Goal: Information Seeking & Learning: Learn about a topic

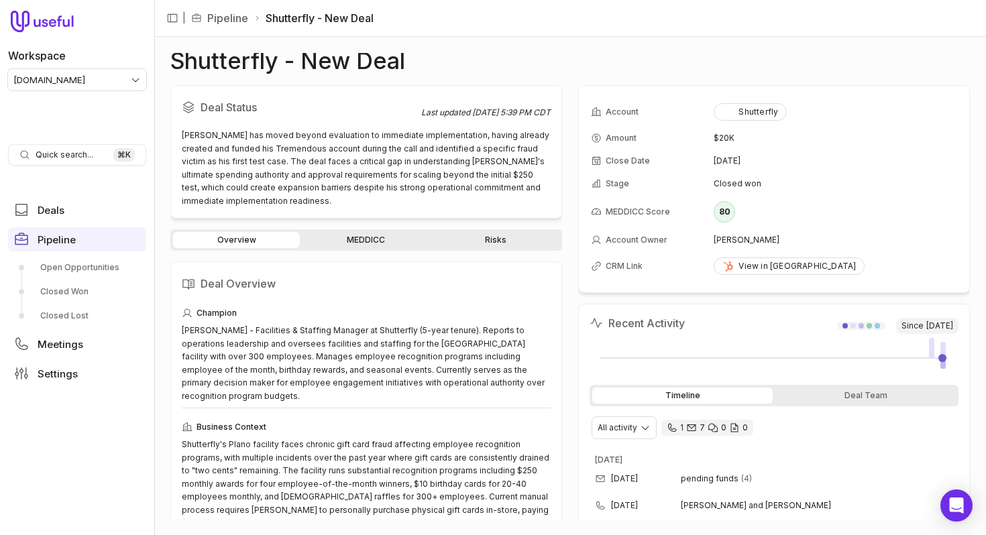
click at [531, 56] on div "Shutterfly - New Deal" at bounding box center [570, 61] width 800 height 16
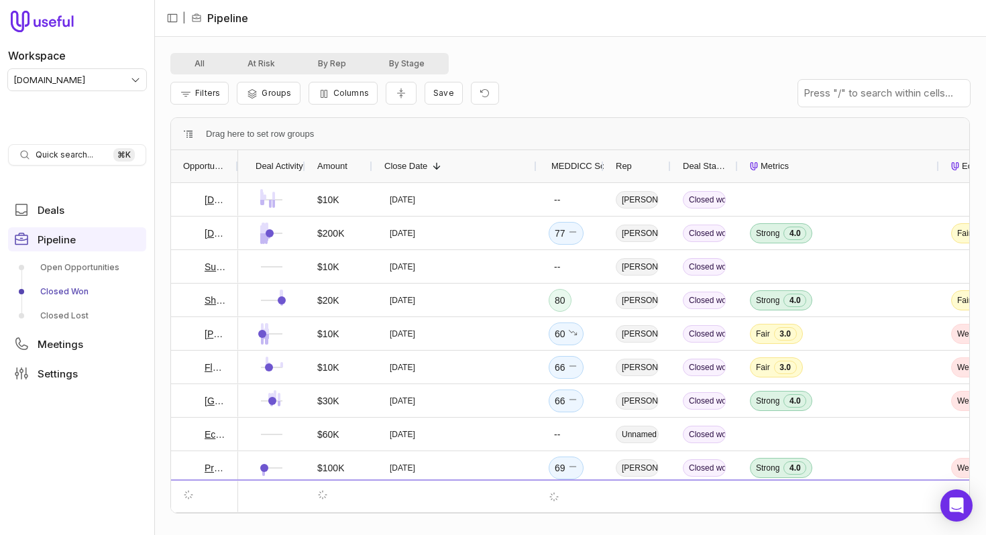
drag, startPoint x: 439, startPoint y: 162, endPoint x: 536, endPoint y: 150, distance: 98.1
click at [536, 150] on div "Drag here to set row groups Drag here to set column labels Opportunity Deal Act…" at bounding box center [570, 315] width 800 height 396
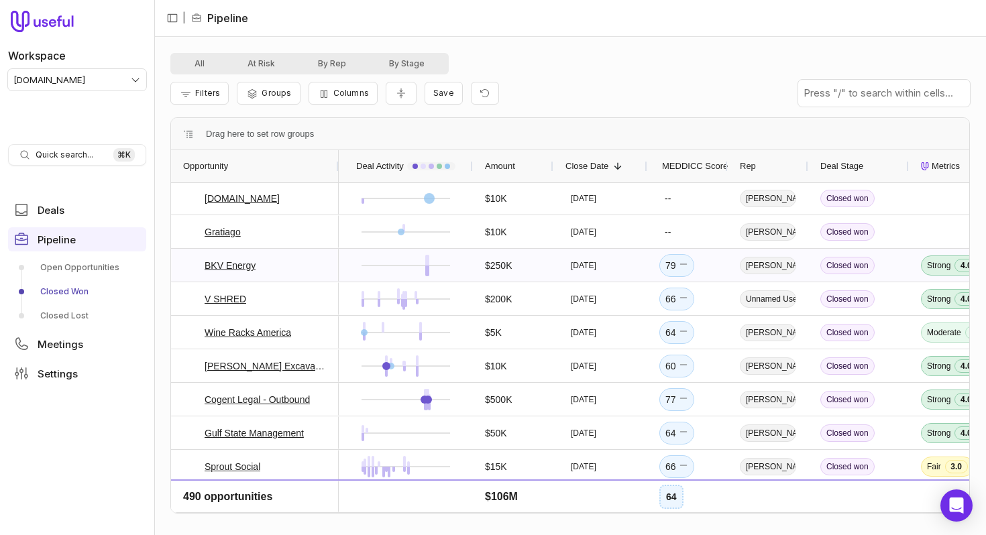
scroll to position [928, 0]
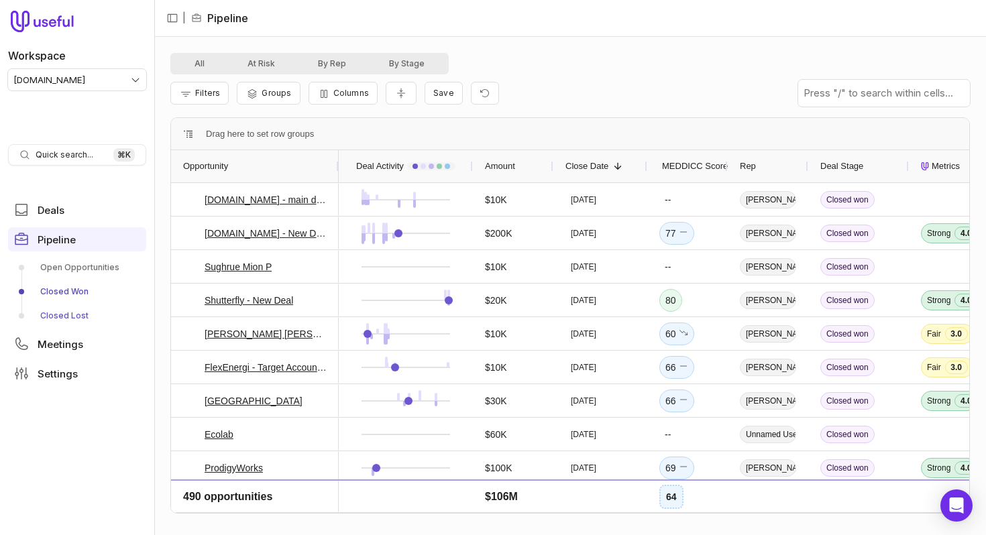
click at [46, 316] on link "Closed Lost" at bounding box center [77, 315] width 138 height 21
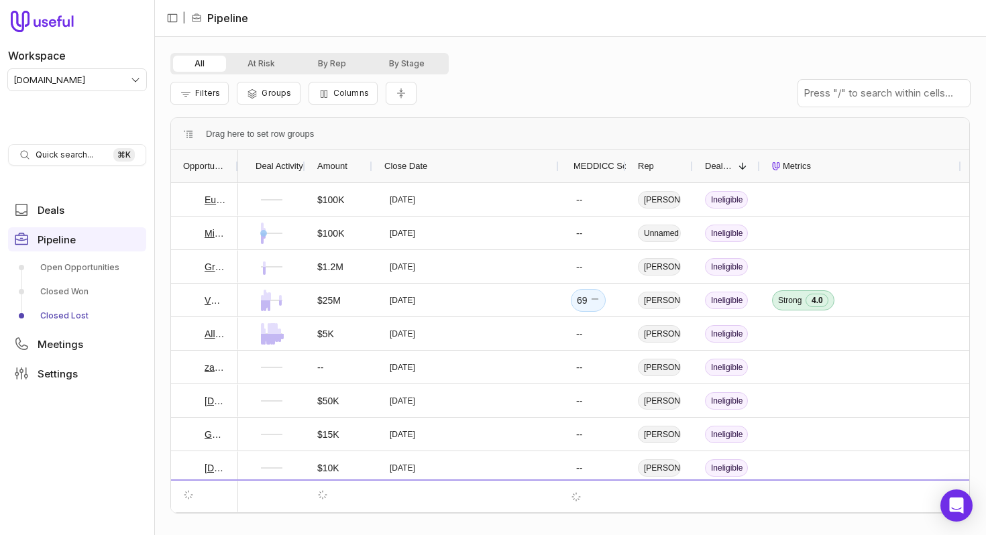
drag, startPoint x: 437, startPoint y: 167, endPoint x: 555, endPoint y: 164, distance: 118.8
click at [556, 164] on div at bounding box center [557, 166] width 5 height 32
click at [417, 167] on span "Close Date" at bounding box center [405, 166] width 43 height 16
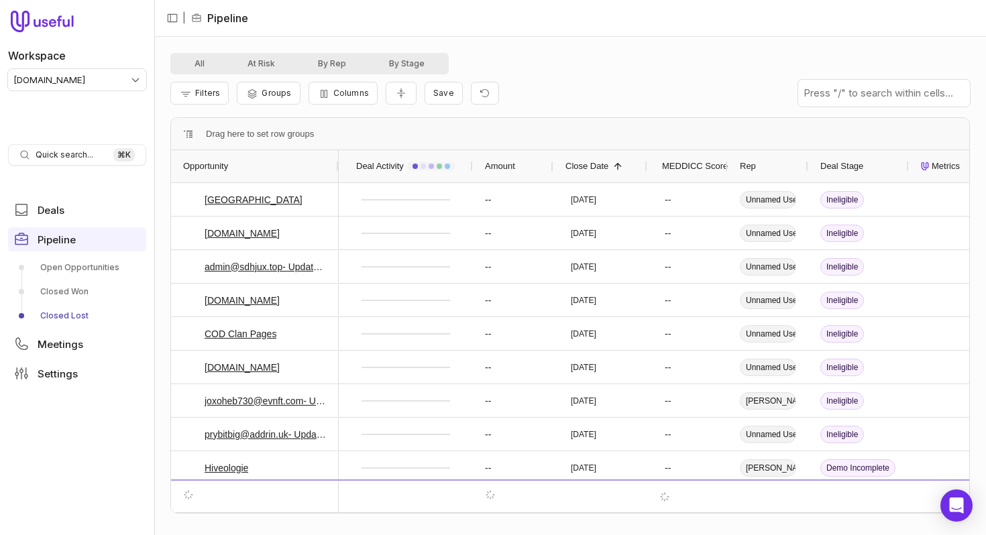
click at [602, 165] on span "Close Date" at bounding box center [586, 166] width 43 height 16
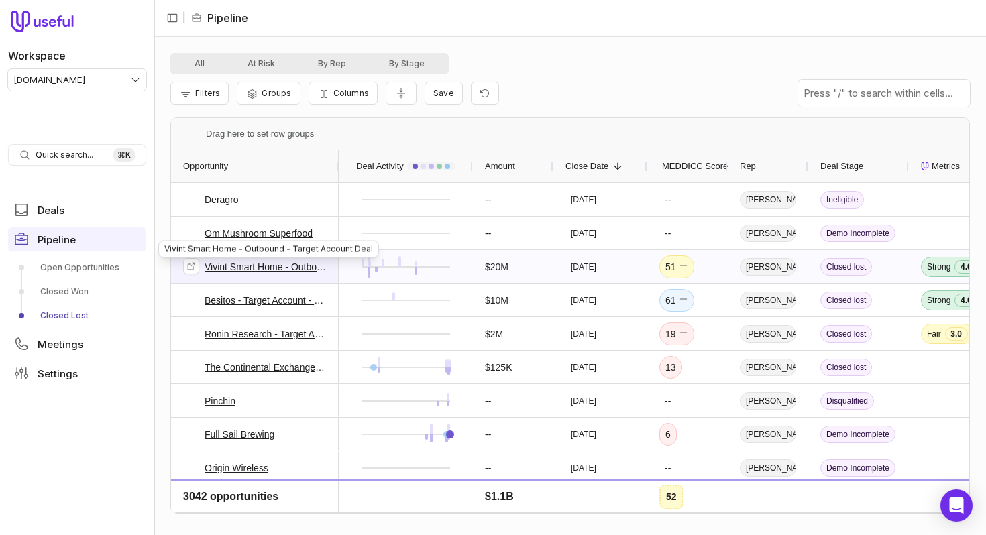
click at [286, 270] on link "Vivint Smart Home - Outbound - Target Account Deal" at bounding box center [266, 267] width 122 height 16
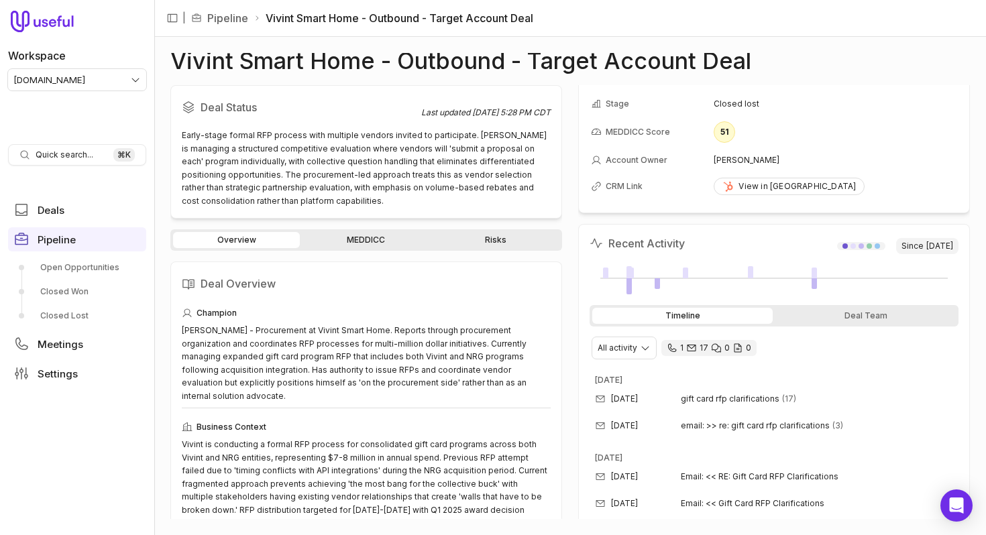
click at [738, 152] on td "[PERSON_NAME]" at bounding box center [835, 160] width 243 height 21
click at [745, 93] on td "Closed lost" at bounding box center [835, 103] width 243 height 21
click at [738, 160] on td "Matt Willardson" at bounding box center [835, 160] width 243 height 21
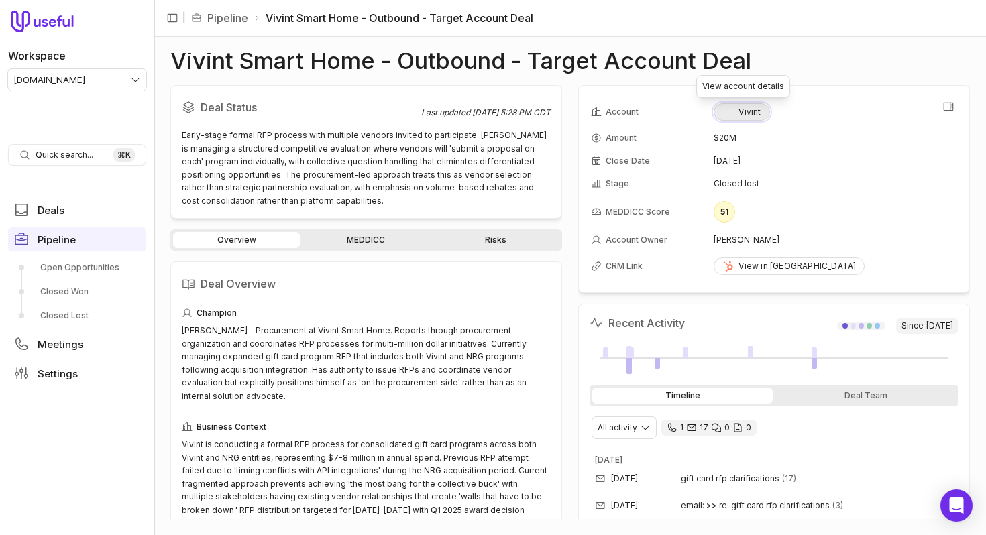
click at [756, 110] on div "Vivint" at bounding box center [741, 112] width 38 height 11
click at [948, 110] on icon "View all fields" at bounding box center [949, 107] width 10 height 8
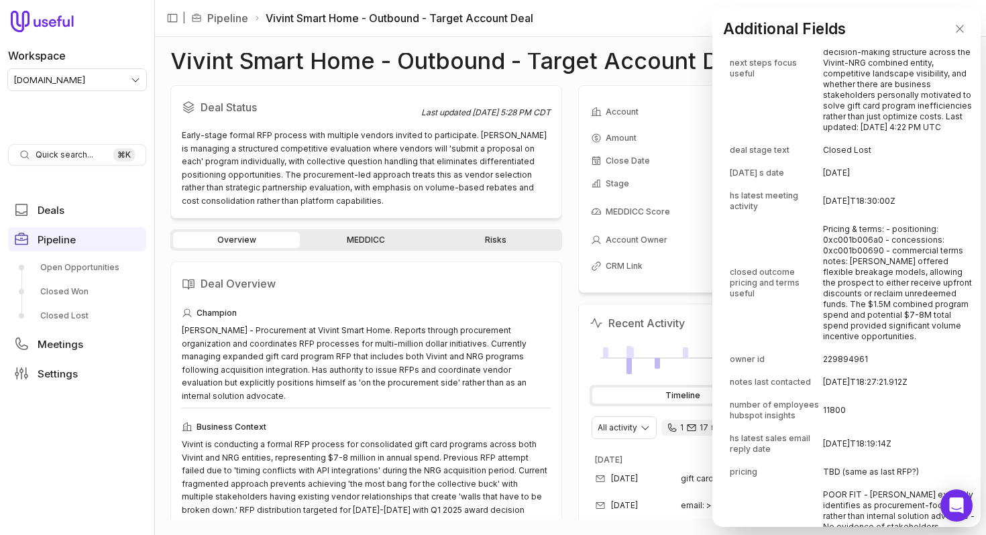
scroll to position [855, 0]
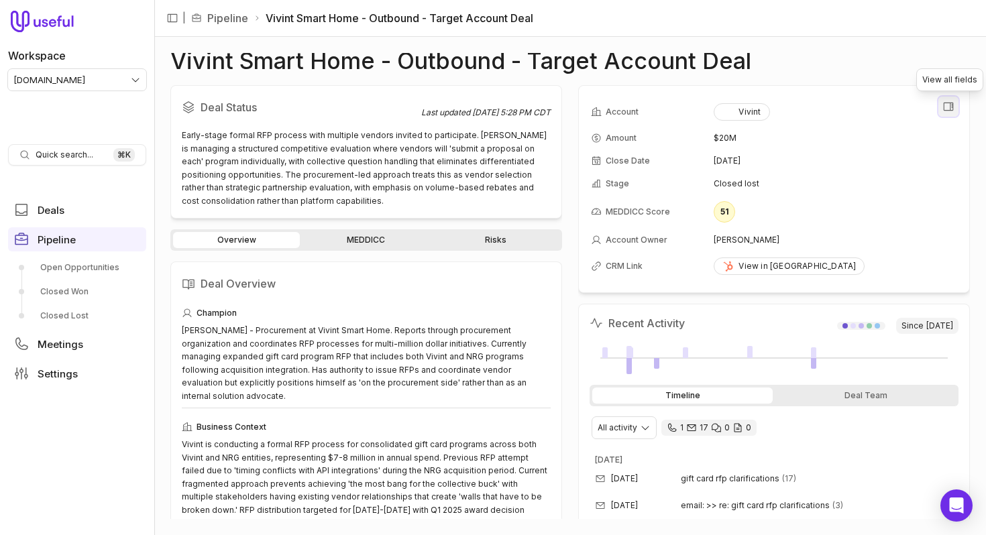
click at [946, 107] on icon "View all fields" at bounding box center [948, 107] width 12 height 12
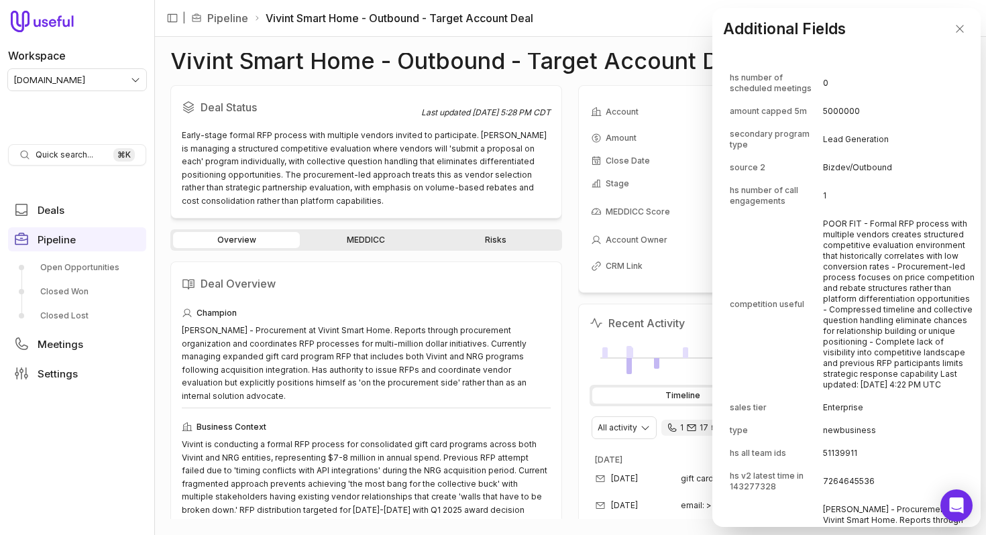
scroll to position [3751, 0]
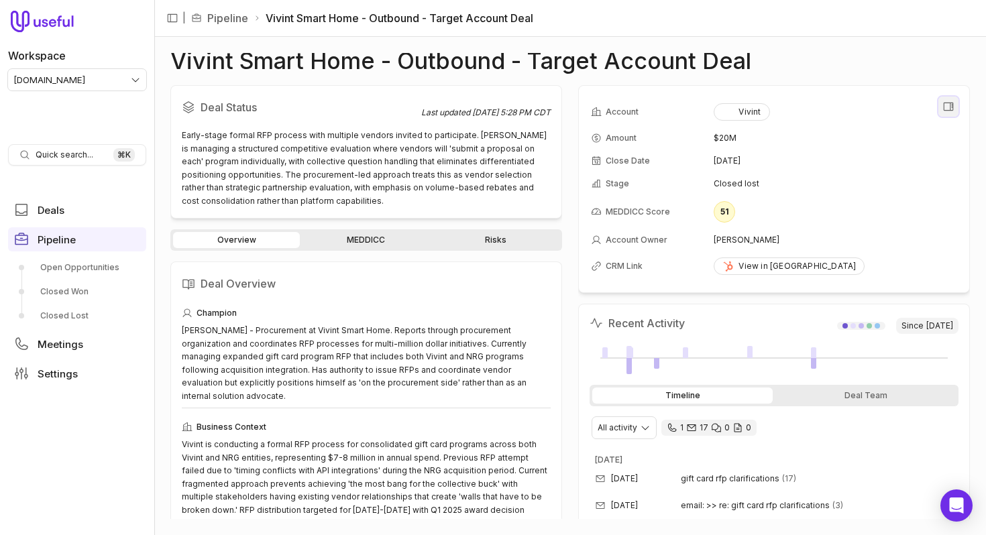
click at [948, 101] on icon "View all fields" at bounding box center [948, 107] width 12 height 12
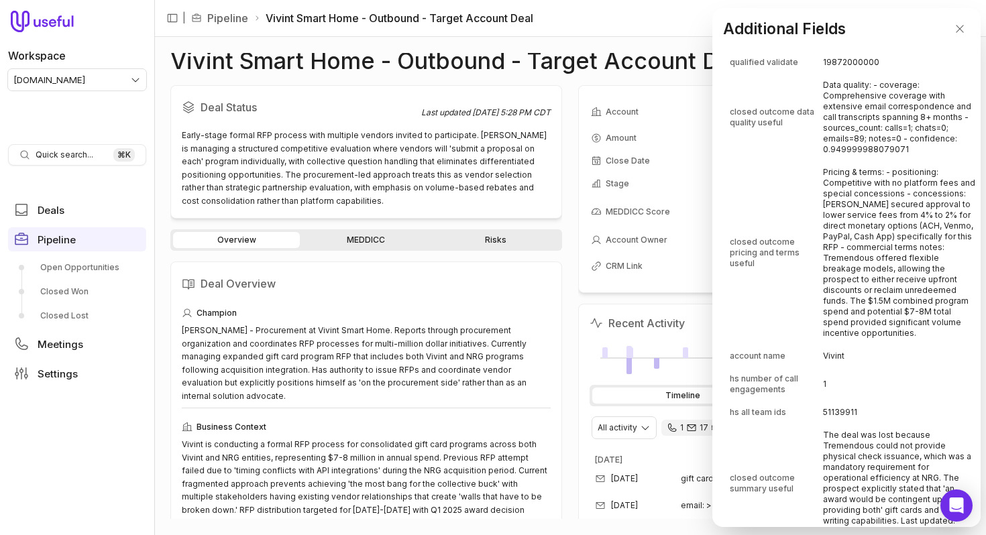
scroll to position [784, 0]
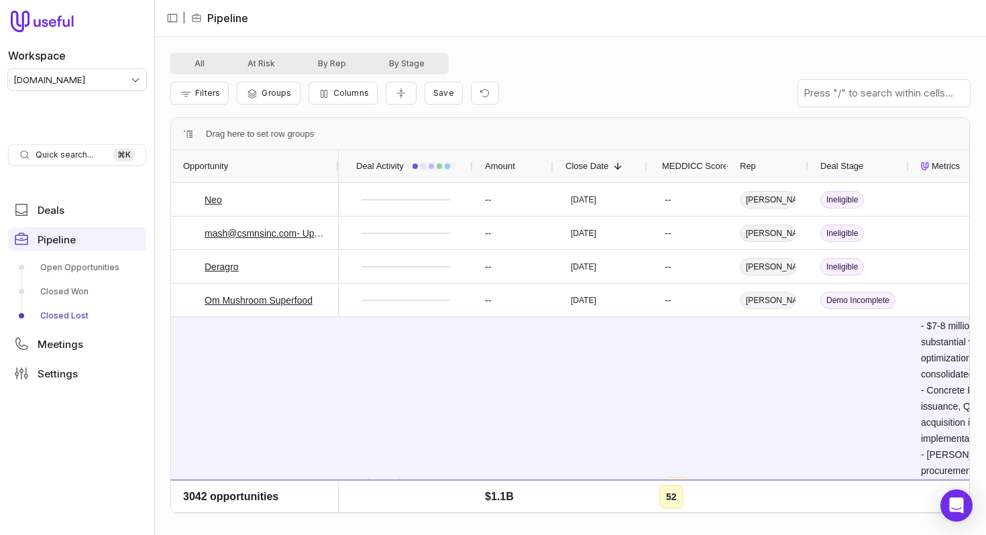
scroll to position [67, 0]
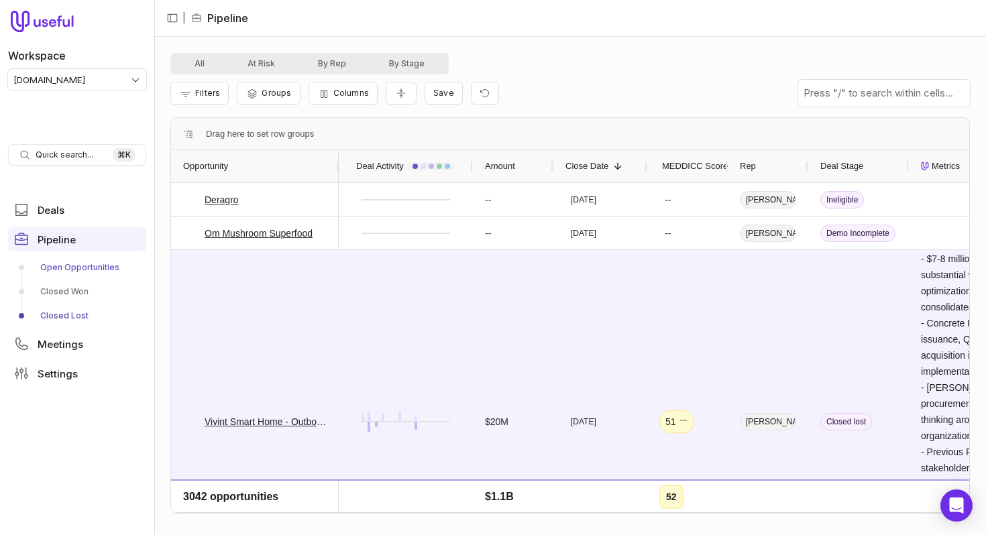
click at [105, 266] on link "Open Opportunities" at bounding box center [77, 267] width 138 height 21
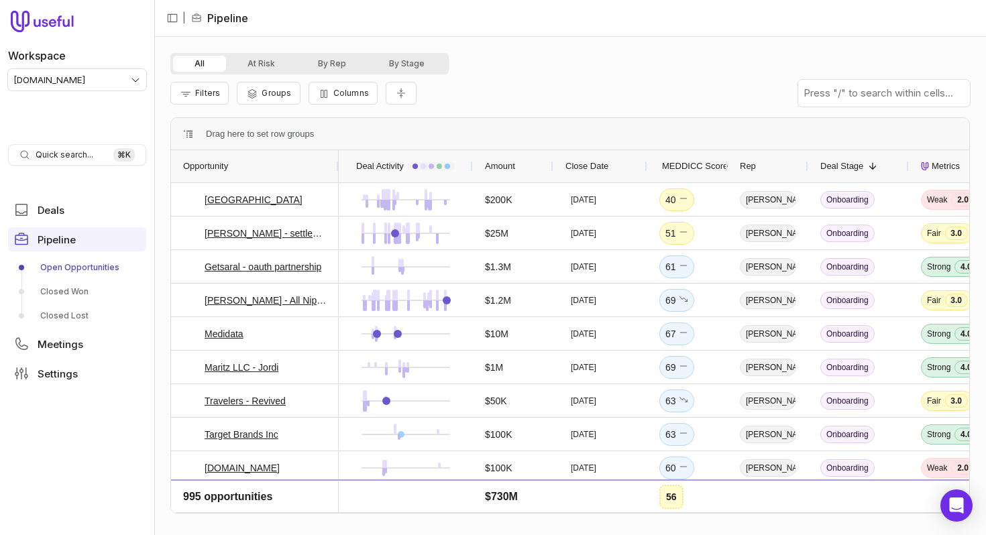
click at [688, 160] on span "MEDDICC Score" at bounding box center [695, 166] width 66 height 16
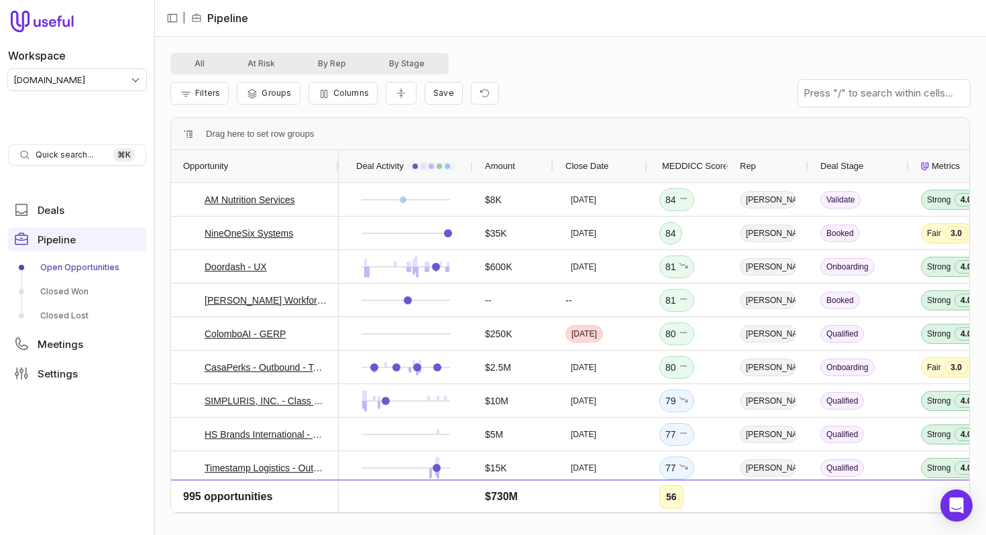
click at [659, 56] on div "All At Risk By Rep By Stage" at bounding box center [570, 63] width 800 height 21
click at [624, 85] on div "Filters Groups Columns Save" at bounding box center [570, 93] width 800 height 38
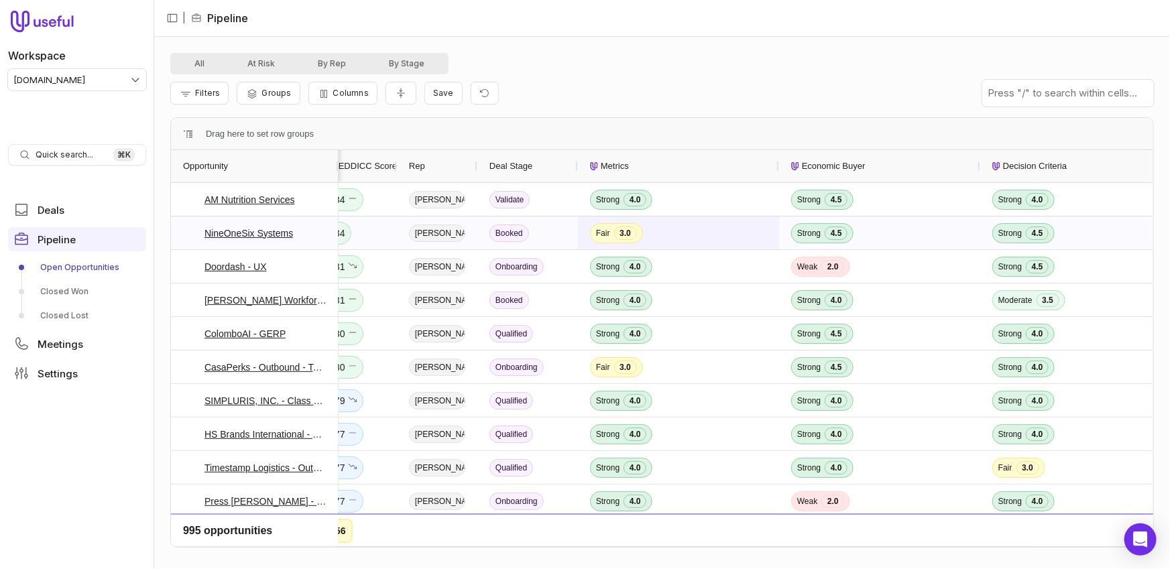
scroll to position [0, 335]
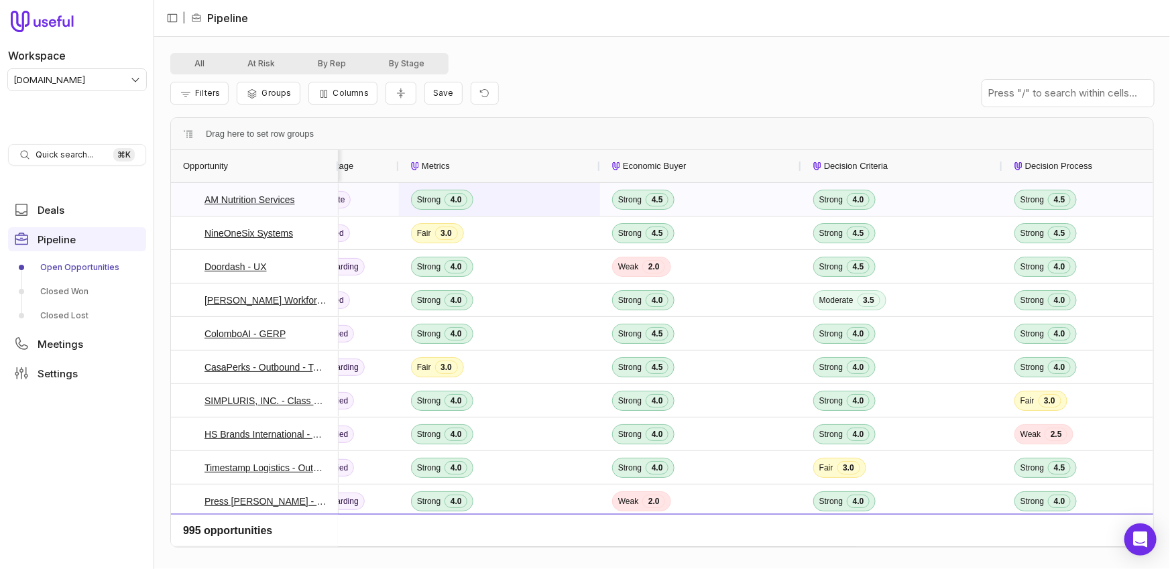
click at [516, 202] on span "Strong 4.0" at bounding box center [499, 200] width 177 height 32
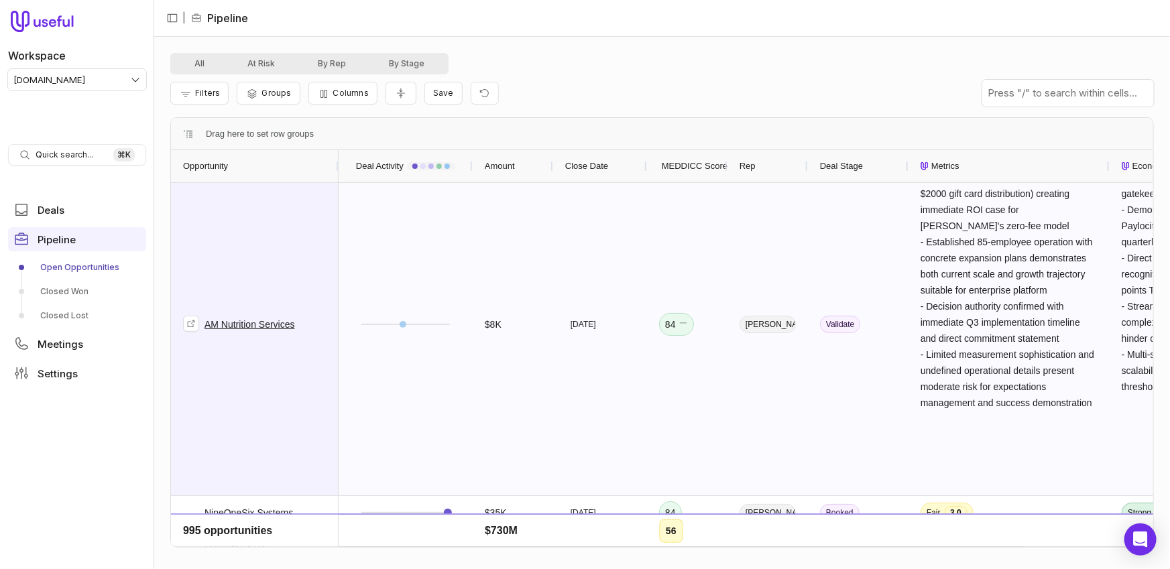
click at [303, 276] on span "AM Nutrition Services" at bounding box center [255, 324] width 144 height 341
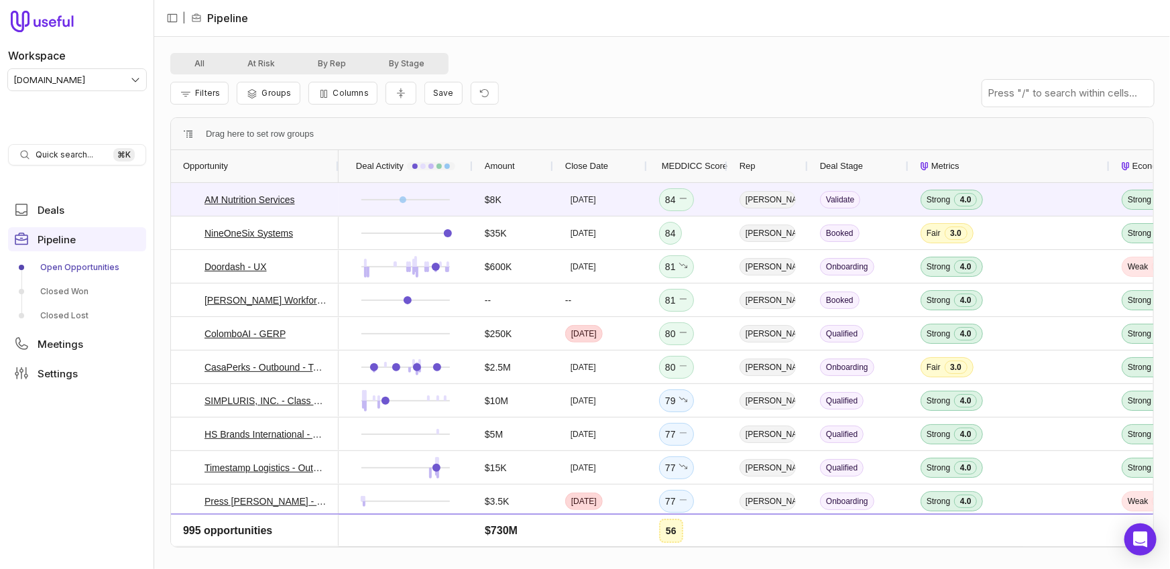
click at [903, 39] on div "All At Risk By Rep By Stage Filters Groups Columns Save - Amy expressed clear c…" at bounding box center [662, 303] width 1016 height 533
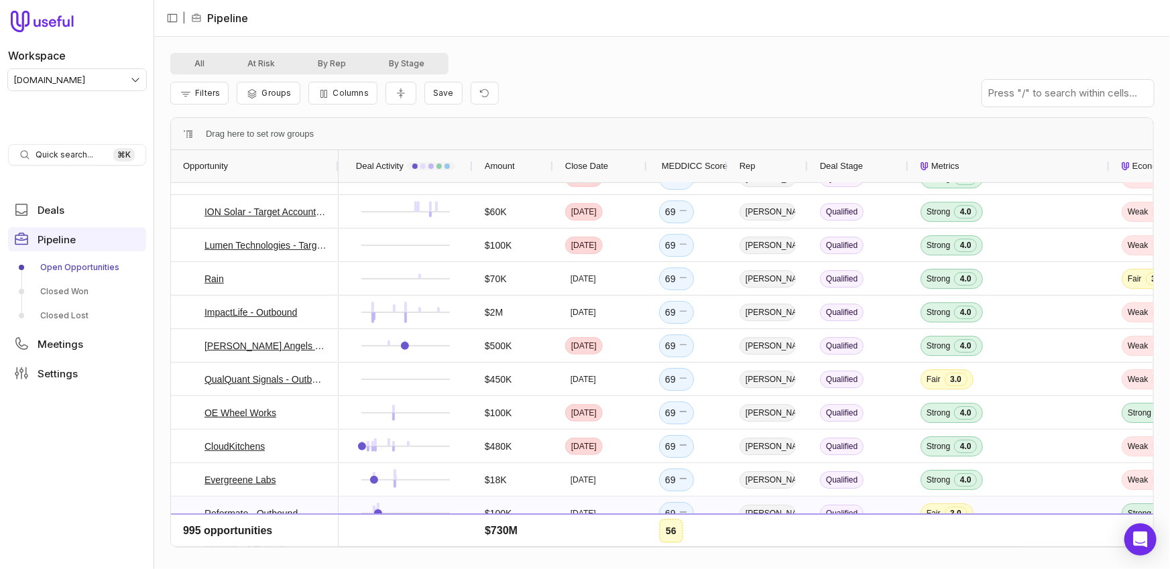
scroll to position [2660, 0]
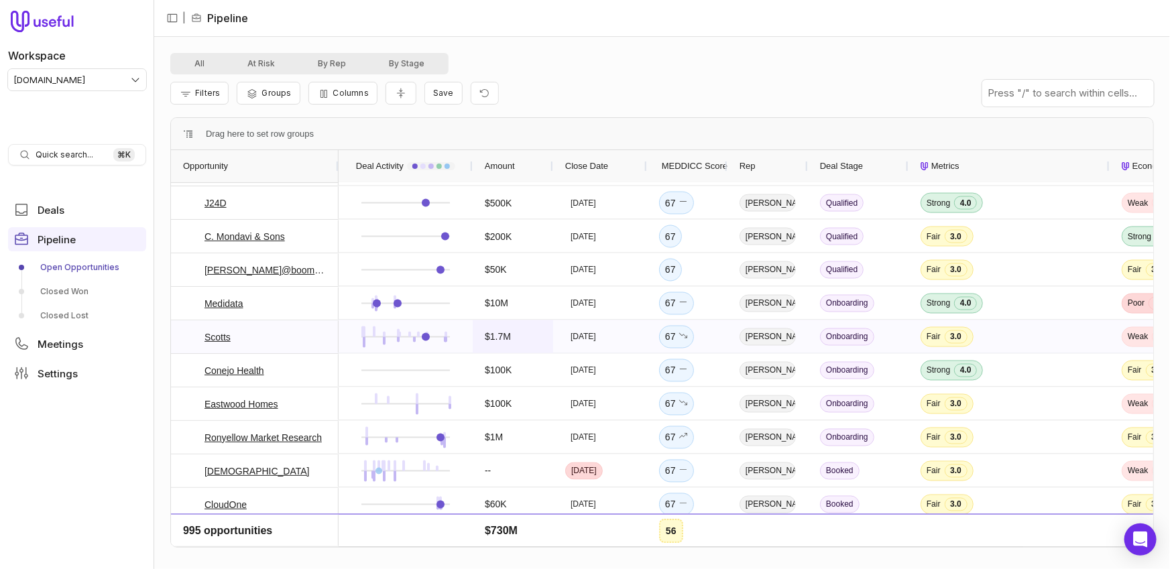
click at [486, 338] on span "$1.7M" at bounding box center [498, 337] width 26 height 16
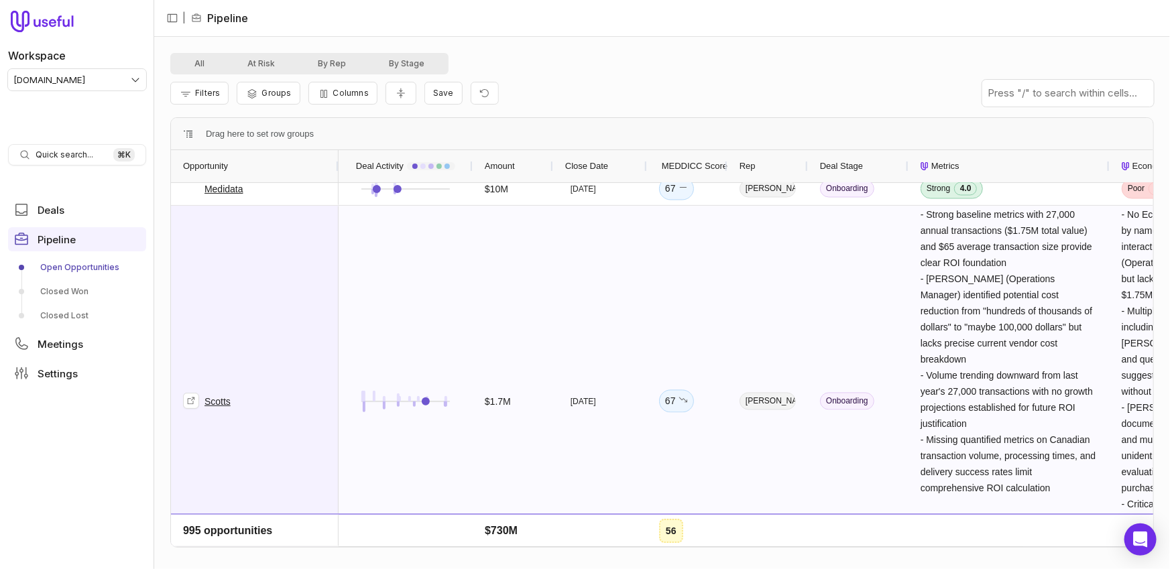
click at [297, 337] on span "Scotts" at bounding box center [255, 402] width 144 height 390
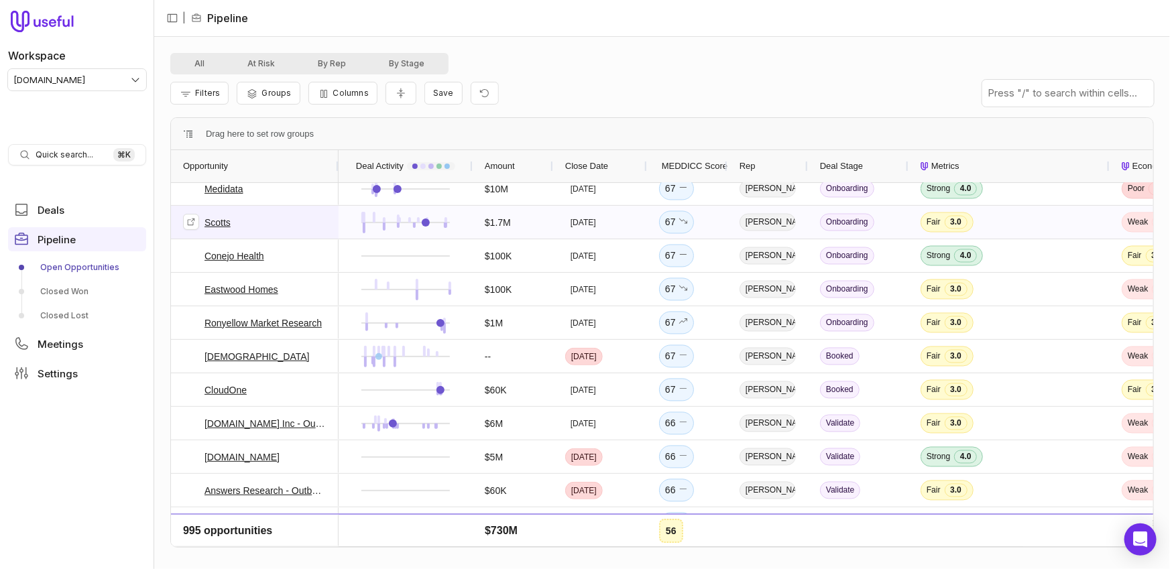
click at [224, 223] on link "Scotts" at bounding box center [218, 223] width 26 height 16
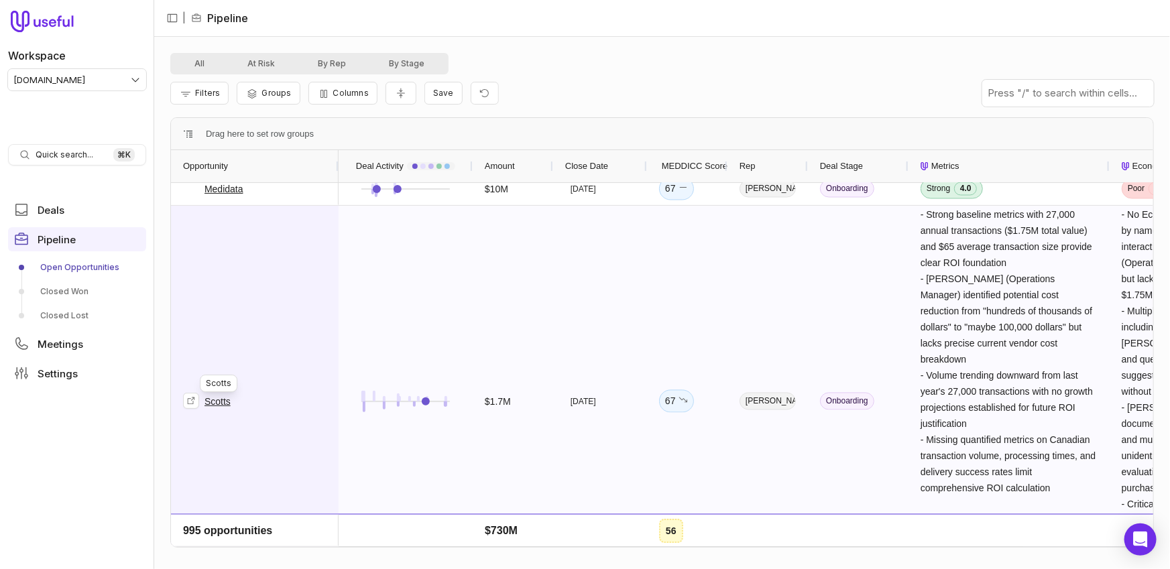
click at [287, 249] on span "Scotts" at bounding box center [255, 402] width 144 height 390
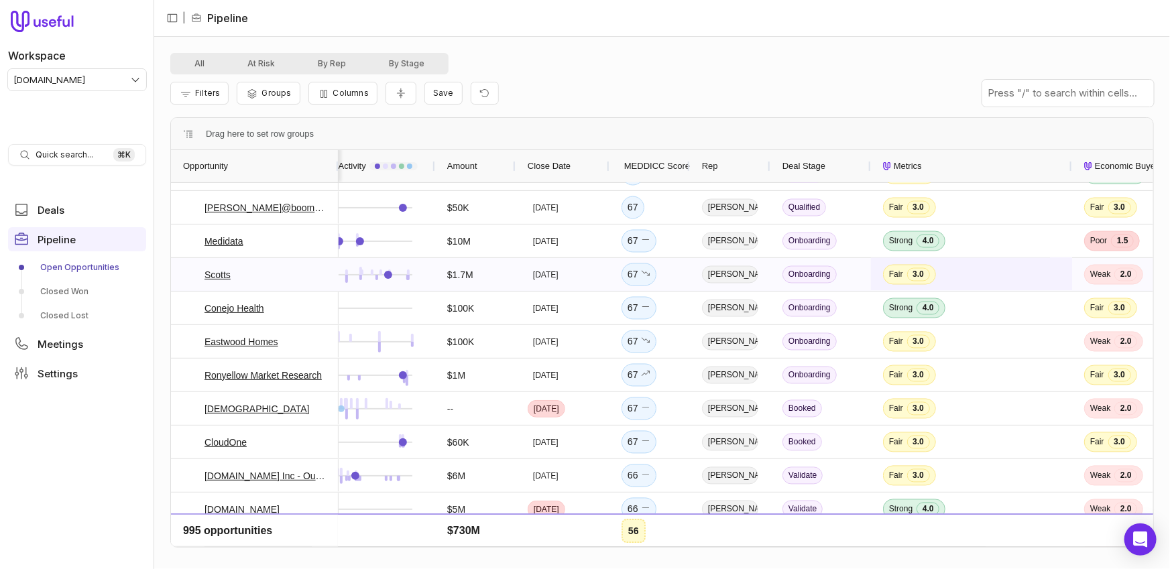
scroll to position [0, 87]
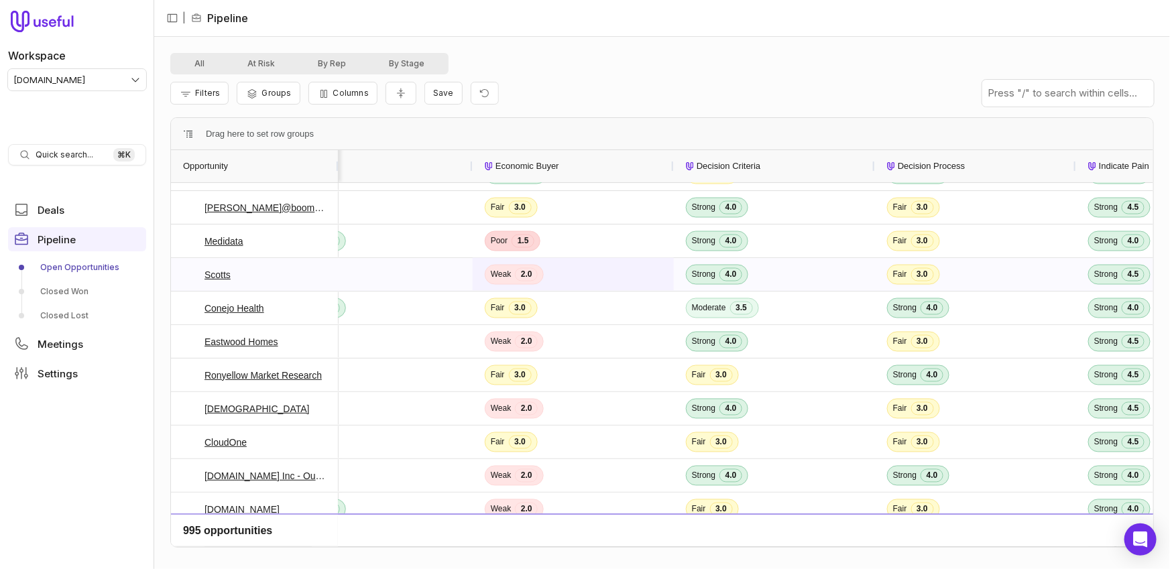
click at [592, 274] on span "Weak 2.0" at bounding box center [573, 275] width 177 height 32
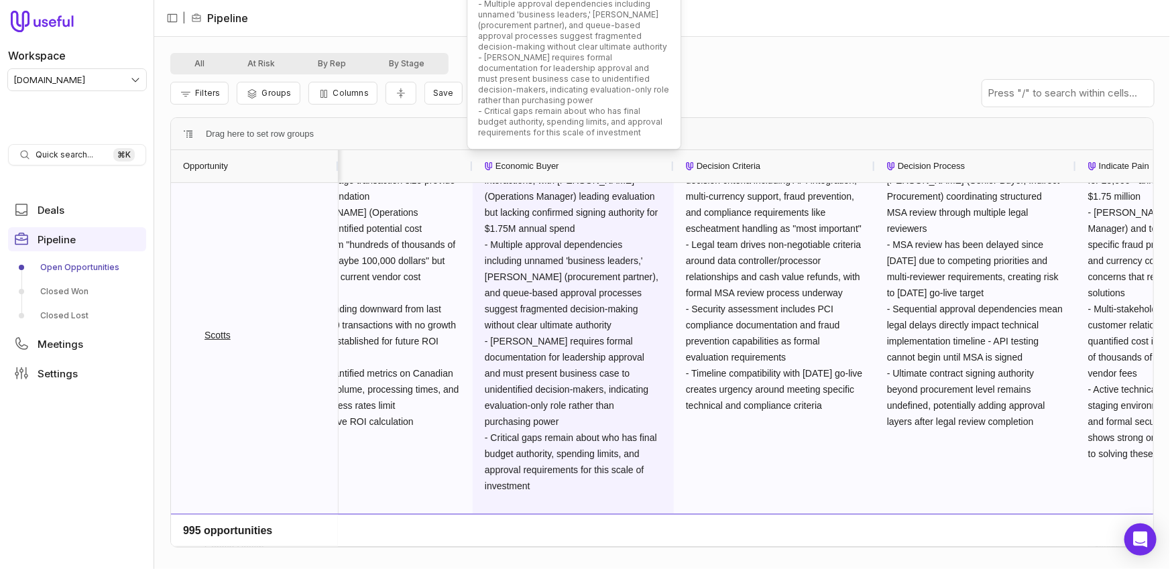
drag, startPoint x: 496, startPoint y: 244, endPoint x: 529, endPoint y: 258, distance: 35.1
click at [529, 258] on span "- No Economic Buyer has been identified by name or title across 8 months of int…" at bounding box center [573, 317] width 176 height 349
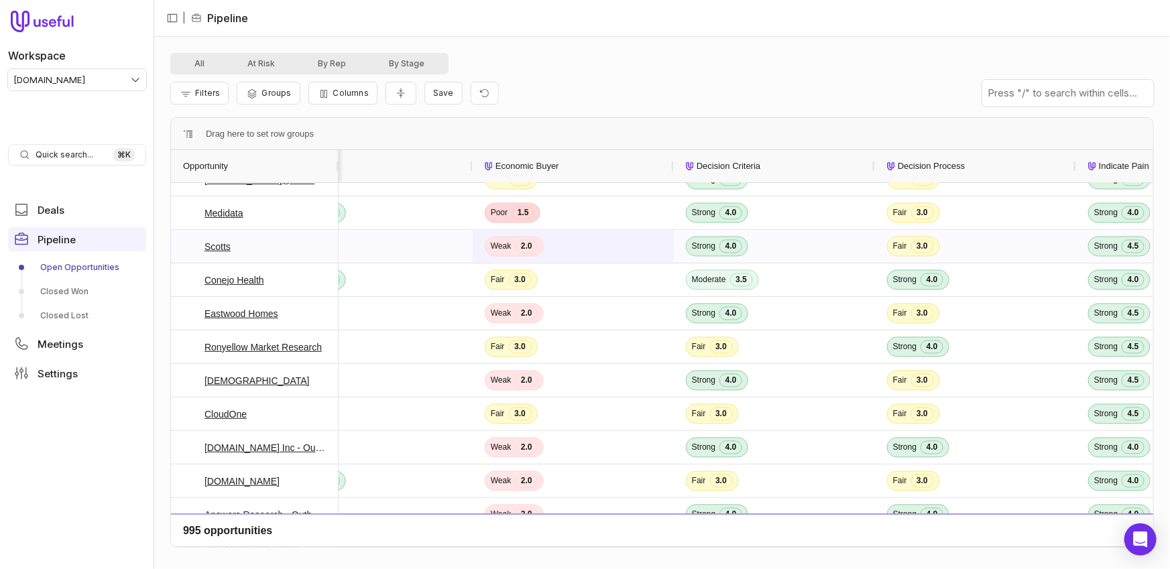
click at [567, 246] on span "Weak 2.0" at bounding box center [573, 247] width 177 height 32
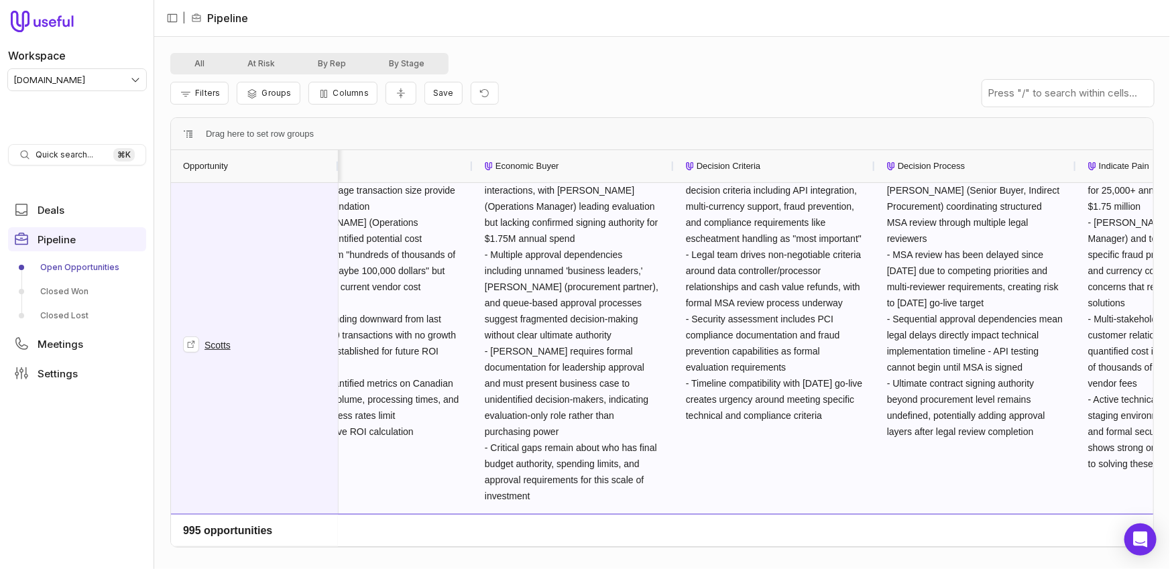
click at [274, 288] on span "Scotts" at bounding box center [255, 345] width 144 height 390
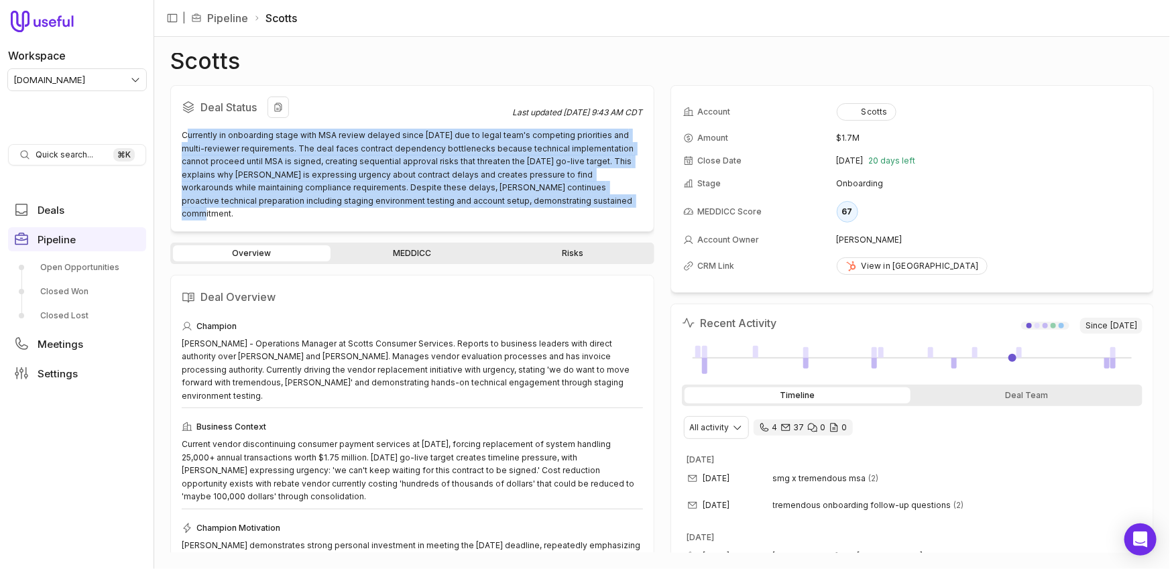
drag, startPoint x: 185, startPoint y: 131, endPoint x: 565, endPoint y: 211, distance: 388.7
click at [565, 212] on div "Deal Status Last updated [DATE] 9:43 AM CDT Currently in onboarding stage with …" at bounding box center [412, 158] width 484 height 147
click at [565, 211] on div "Deal Status Last updated [DATE] 9:43 AM CDT Currently in onboarding stage with …" at bounding box center [412, 158] width 484 height 147
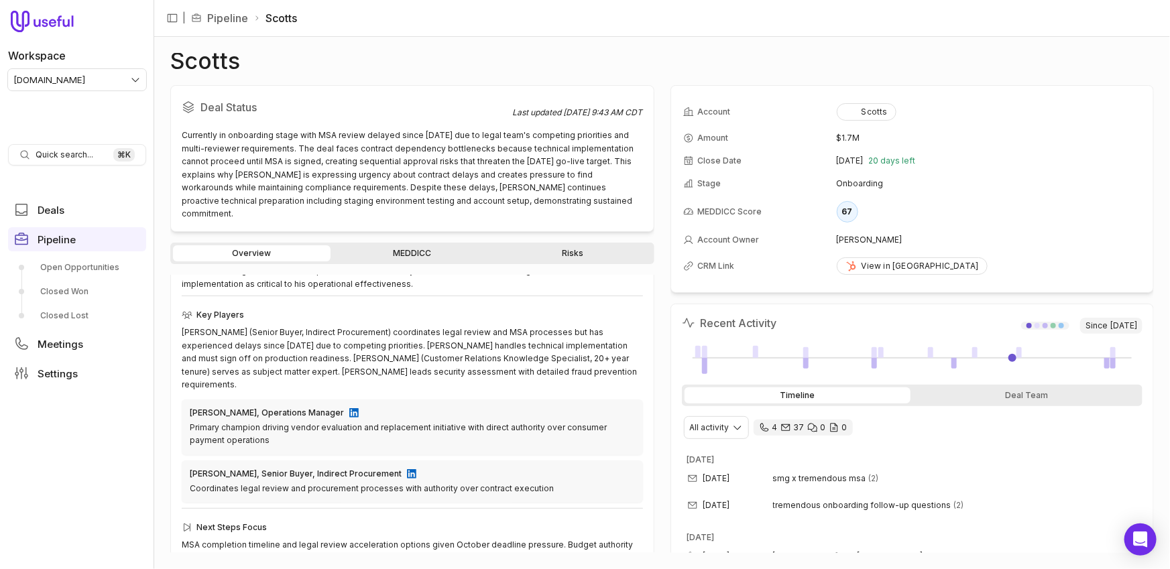
scroll to position [315, 0]
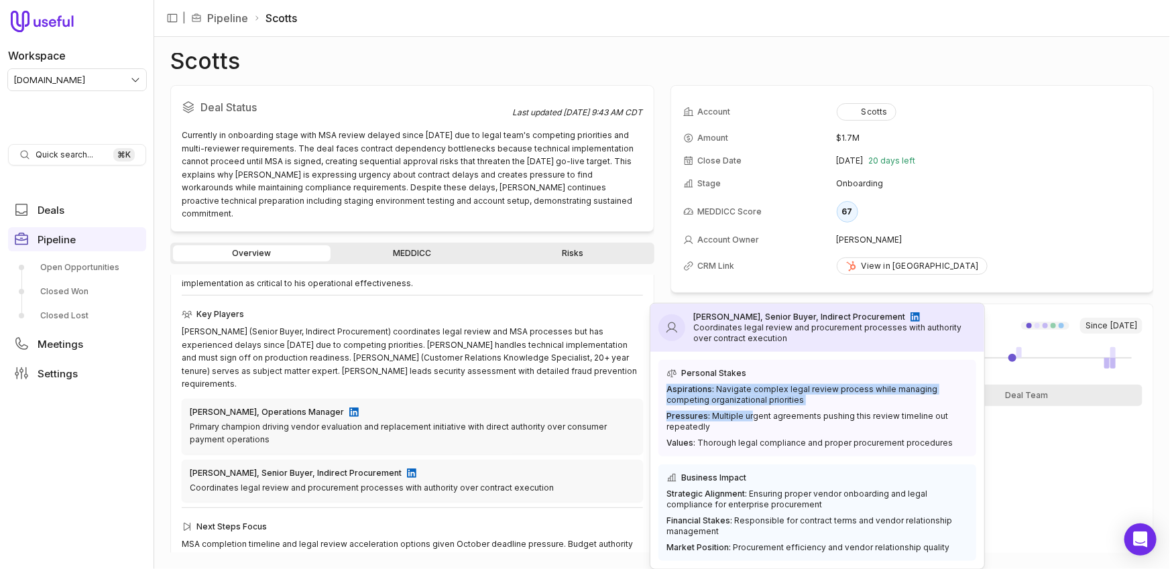
drag, startPoint x: 715, startPoint y: 384, endPoint x: 749, endPoint y: 417, distance: 47.0
click at [749, 417] on div "Aspirations: Navigate complex legal review process while managing competing org…" at bounding box center [818, 416] width 302 height 64
click at [749, 417] on div "Pressures: Multiple urgent agreements pushing this review timeline out repeated…" at bounding box center [818, 421] width 302 height 21
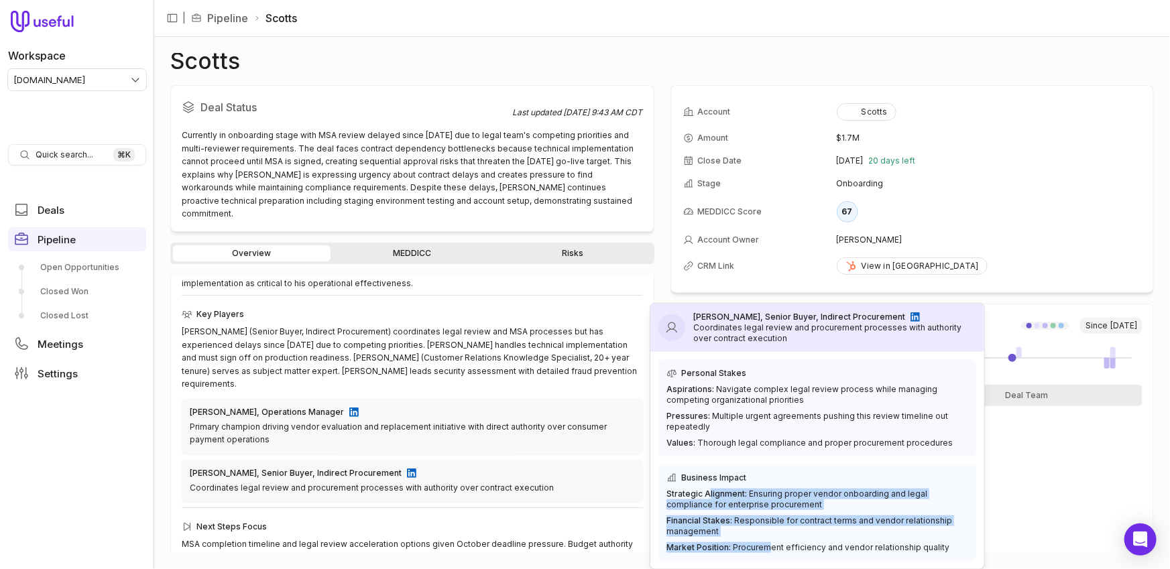
drag, startPoint x: 708, startPoint y: 490, endPoint x: 765, endPoint y: 547, distance: 80.6
click at [765, 547] on div "Strategic Alignment: Ensuring proper vendor onboarding and legal compliance for…" at bounding box center [818, 521] width 302 height 64
click at [765, 547] on div "Market Position: Procurement efficiency and vendor relationship quality" at bounding box center [818, 548] width 302 height 11
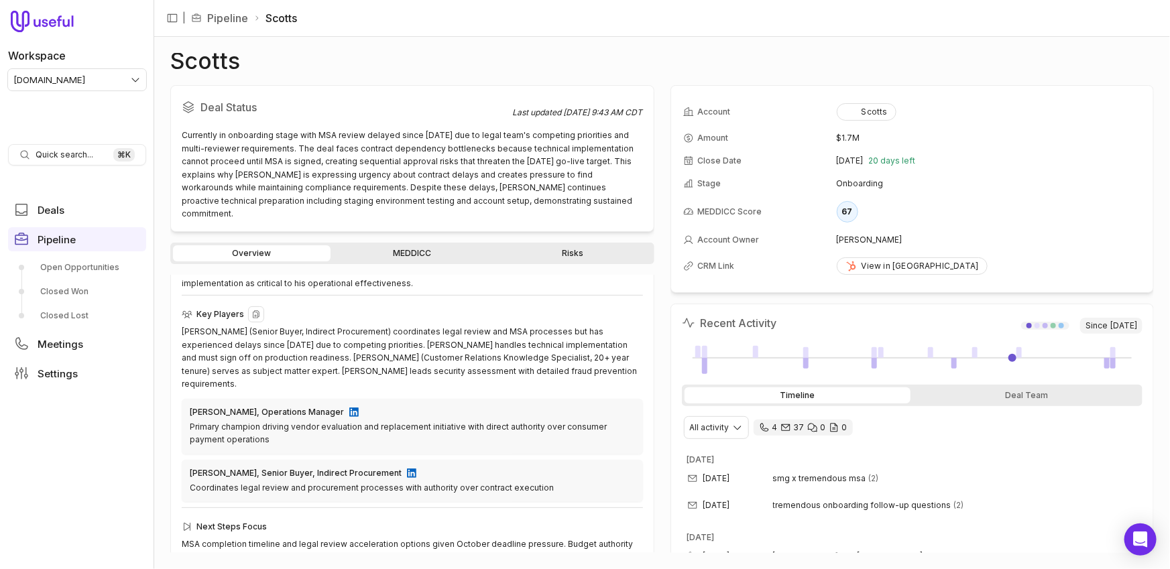
click at [558, 336] on div "[PERSON_NAME] (Senior Buyer, Indirect Procurement) coordinates legal review and…" at bounding box center [412, 358] width 461 height 66
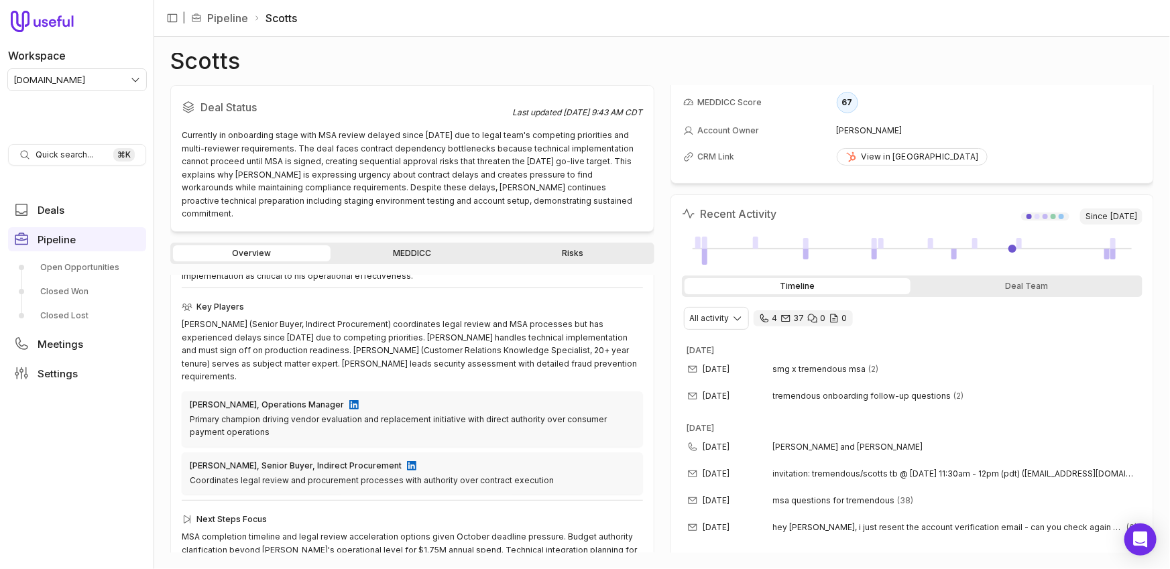
scroll to position [313, 0]
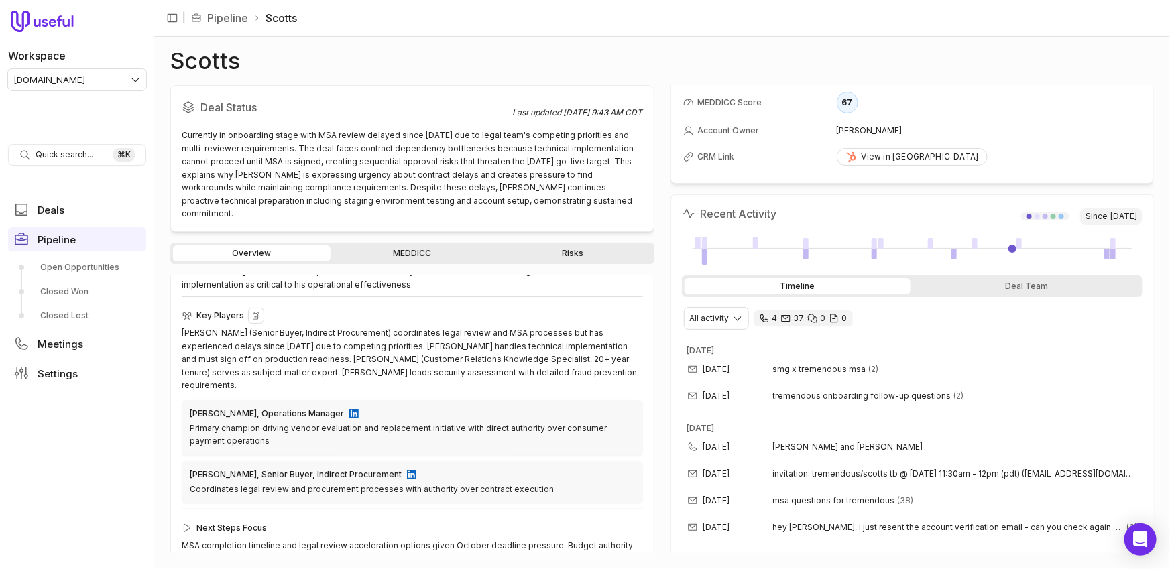
click at [405, 327] on div "[PERSON_NAME] (Senior Buyer, Indirect Procurement) coordinates legal review and…" at bounding box center [412, 360] width 461 height 66
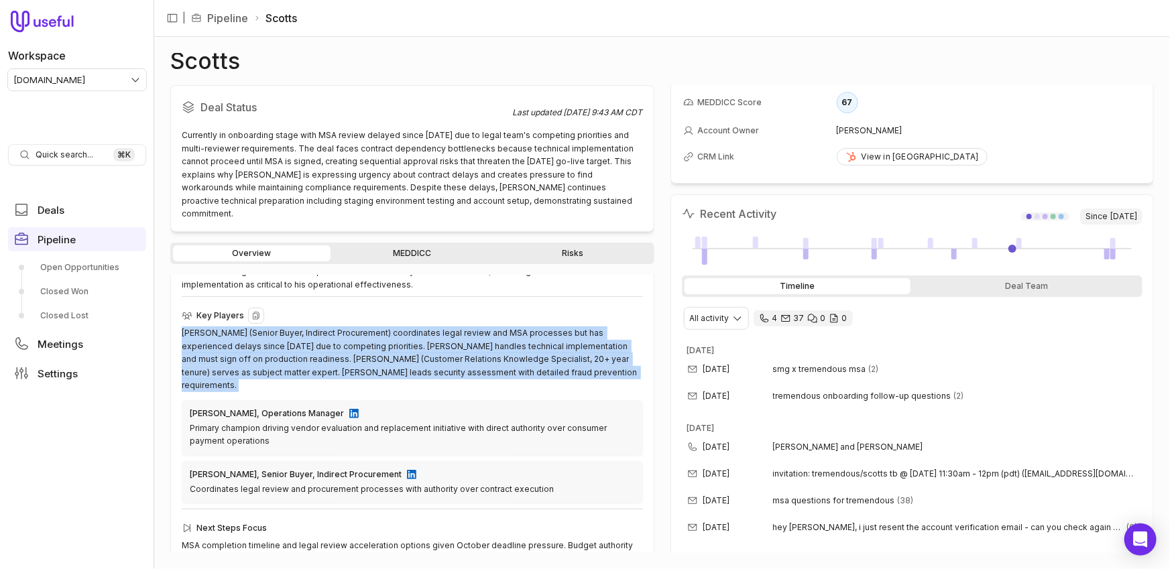
click at [405, 327] on div "[PERSON_NAME] (Senior Buyer, Indirect Procurement) coordinates legal review and…" at bounding box center [412, 360] width 461 height 66
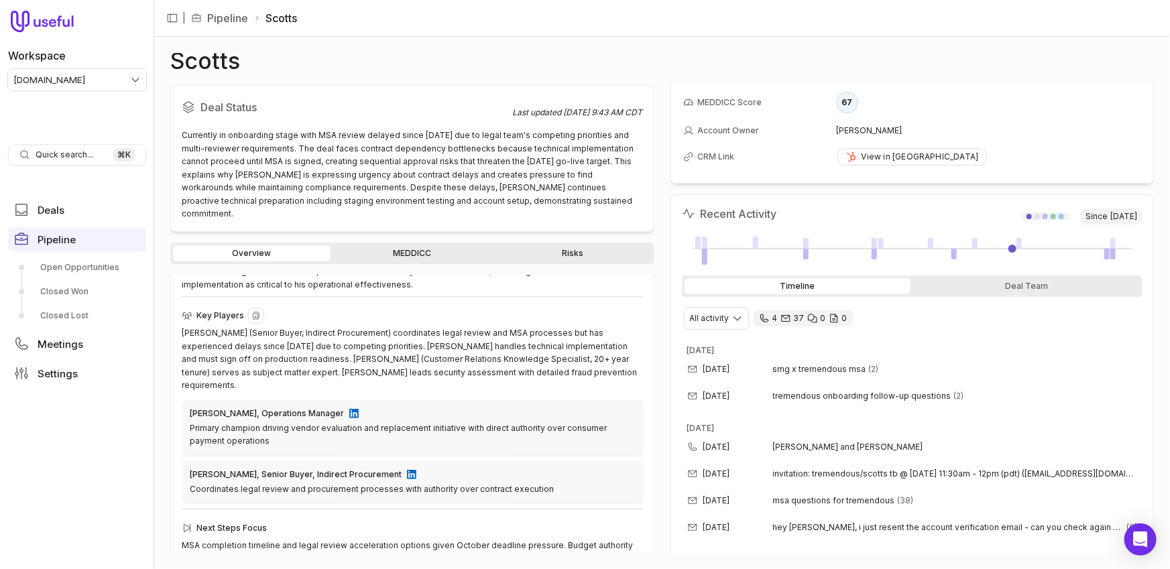
click at [405, 327] on div "[PERSON_NAME] (Senior Buyer, Indirect Procurement) coordinates legal review and…" at bounding box center [412, 360] width 461 height 66
click at [664, 75] on div "Scotts Deal Status Last updated [DATE] 9:43 AM CDT Currently in onboarding stag…" at bounding box center [662, 303] width 984 height 500
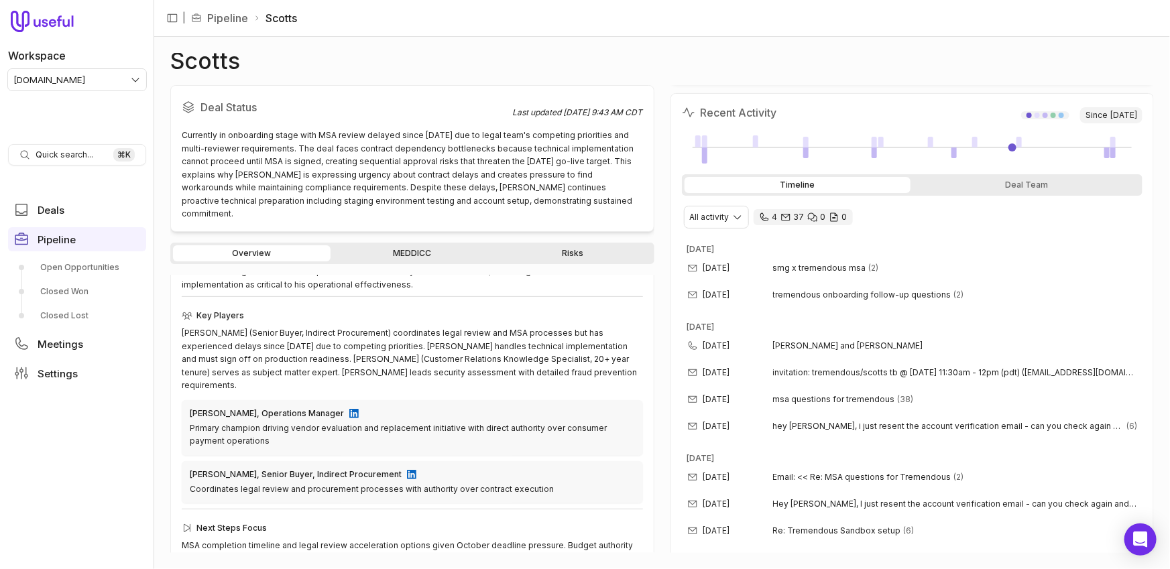
scroll to position [0, 0]
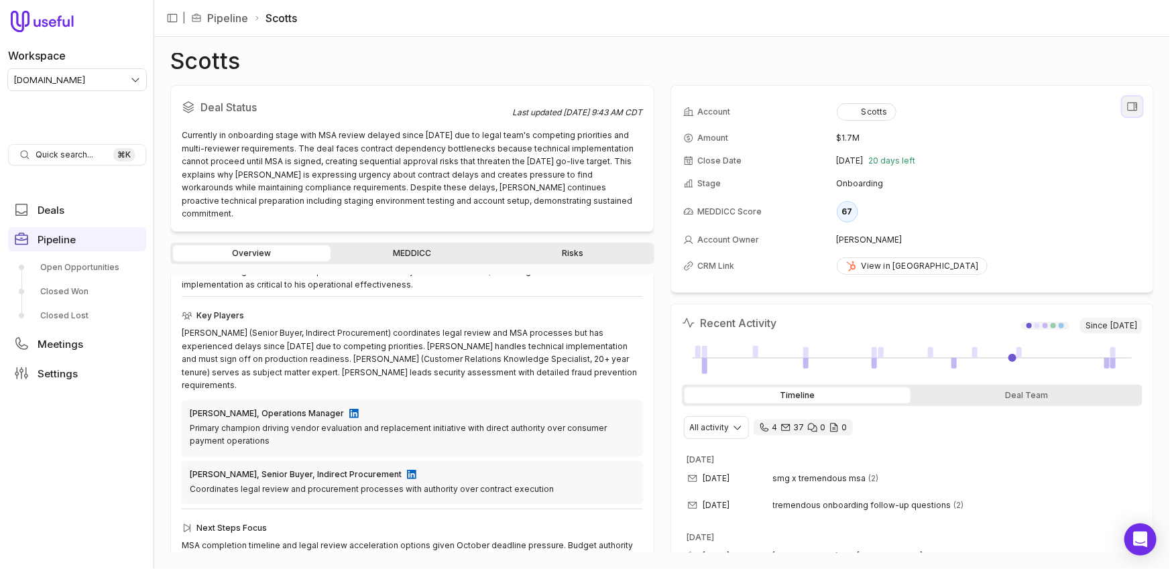
click at [1126, 109] on button "View all fields" at bounding box center [1133, 107] width 20 height 20
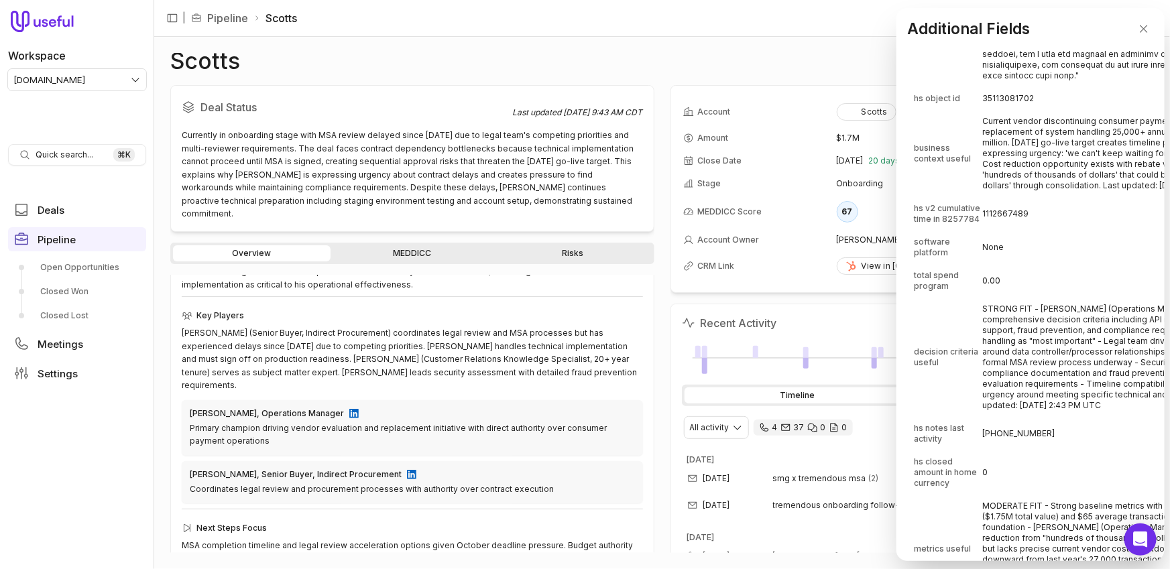
scroll to position [565, 0]
click at [1034, 126] on td "Current vendor discontinuing consumer payment services at [DATE], forcing repla…" at bounding box center [1137, 157] width 308 height 86
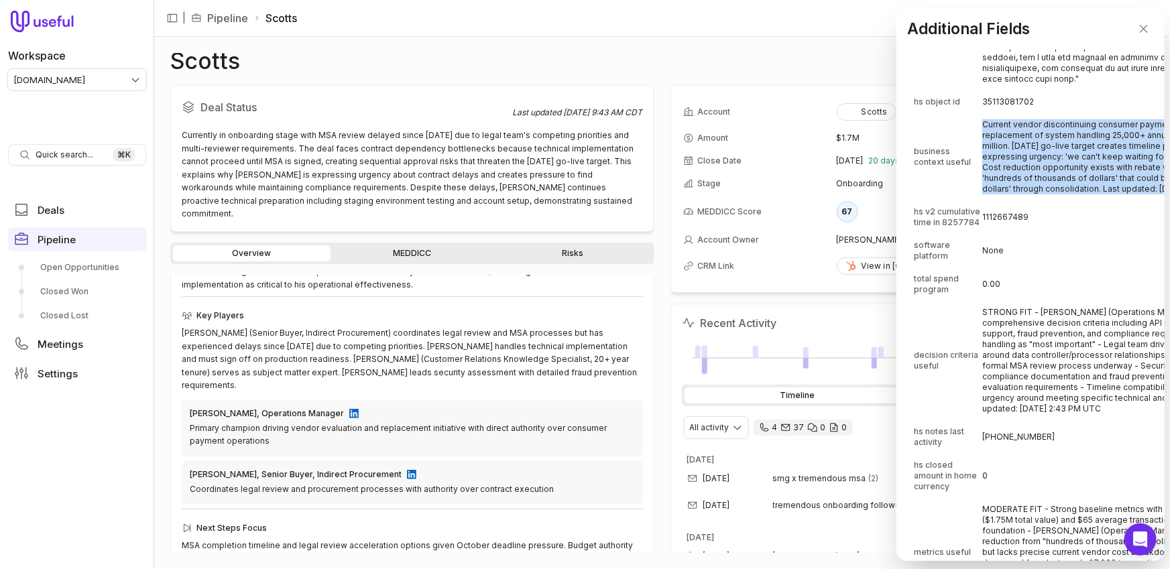
click at [1034, 126] on td "Current vendor discontinuing consumer payment services at [DATE], forcing repla…" at bounding box center [1137, 157] width 308 height 86
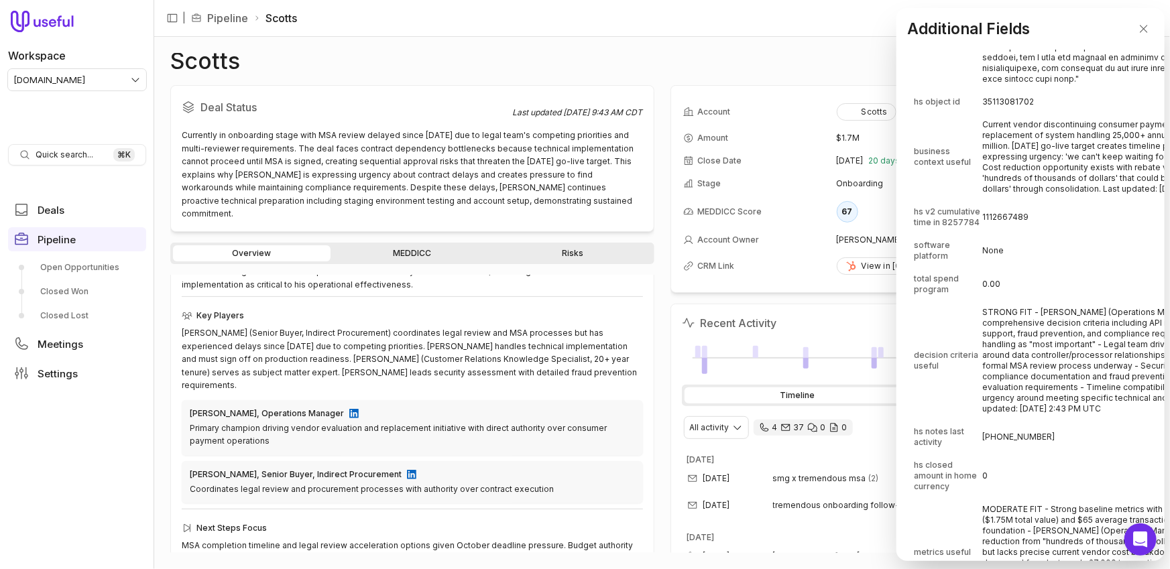
click at [1033, 127] on td "Current vendor discontinuing consumer payment services at [DATE], forcing repla…" at bounding box center [1137, 157] width 308 height 86
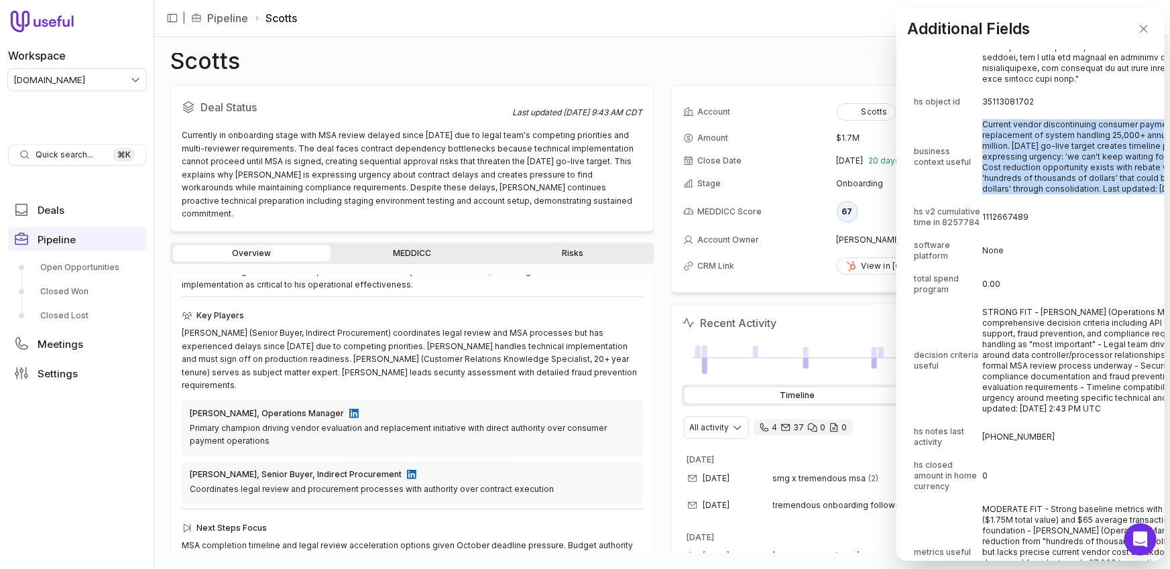
click at [1033, 127] on td "Current vendor discontinuing consumer payment services at [DATE], forcing repla…" at bounding box center [1137, 157] width 308 height 86
click at [1044, 153] on td "Current vendor discontinuing consumer payment services at [DATE], forcing repla…" at bounding box center [1137, 157] width 308 height 86
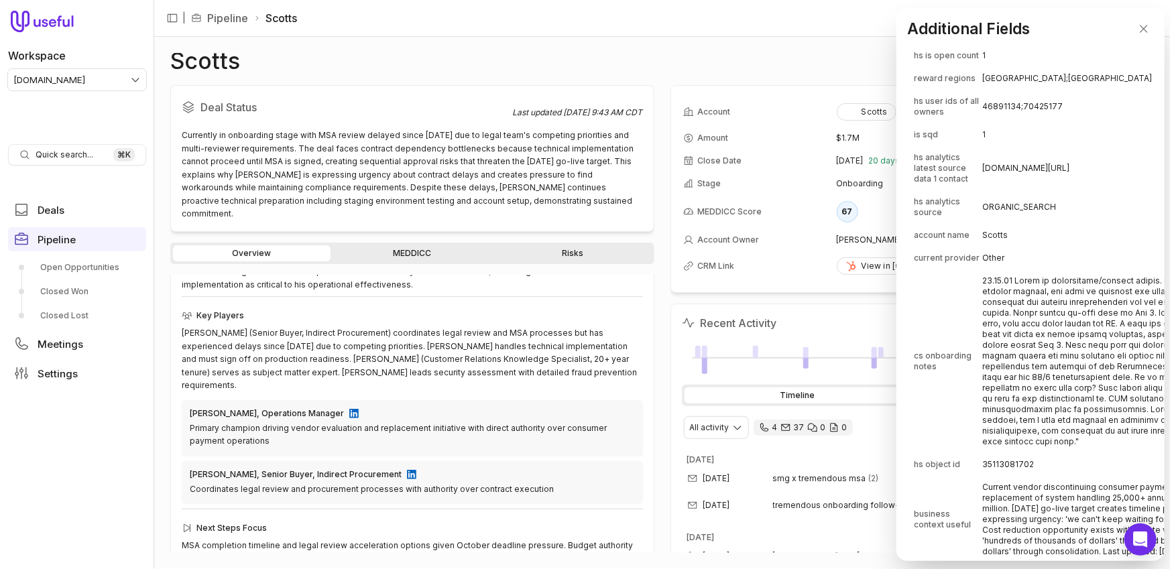
scroll to position [255, 0]
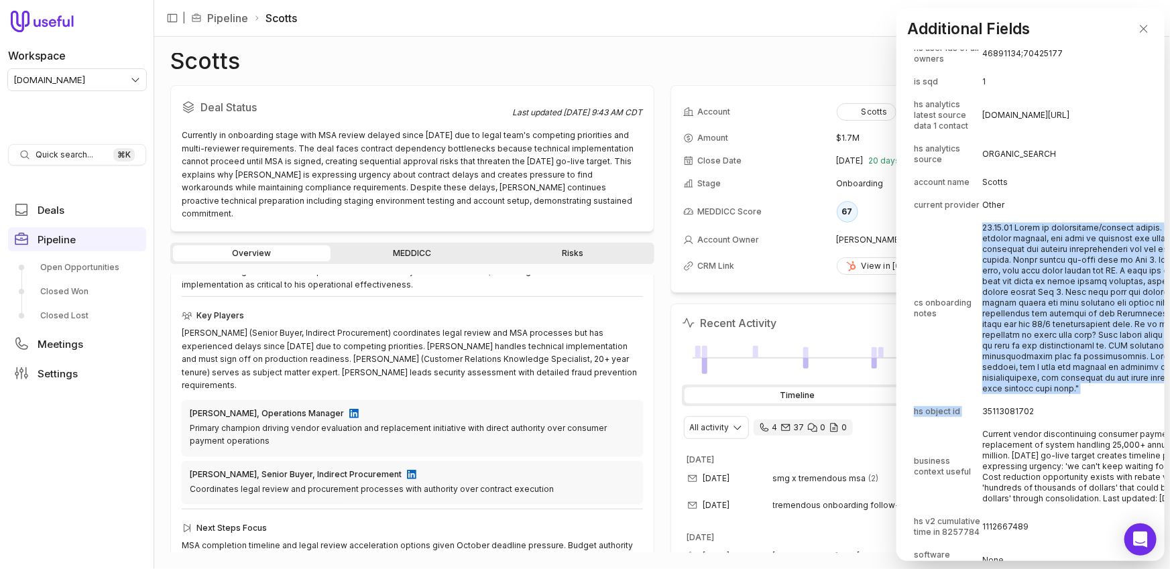
drag, startPoint x: 985, startPoint y: 229, endPoint x: 1058, endPoint y: 391, distance: 177.4
click at [1058, 364] on td at bounding box center [1137, 308] width 308 height 182
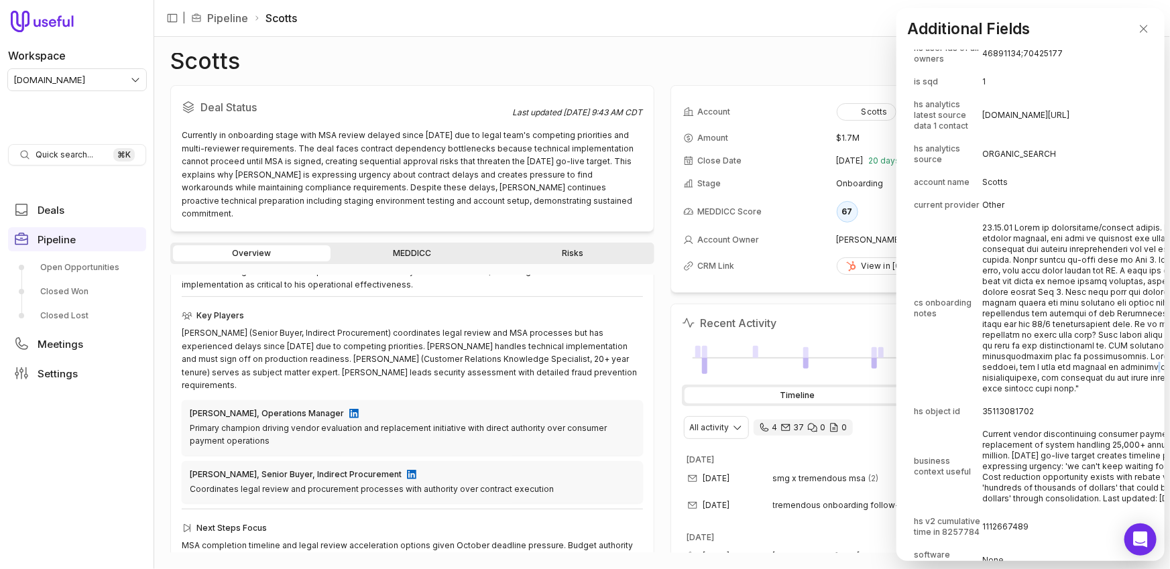
click at [1058, 364] on td at bounding box center [1137, 308] width 308 height 182
click at [1052, 350] on td at bounding box center [1137, 308] width 308 height 182
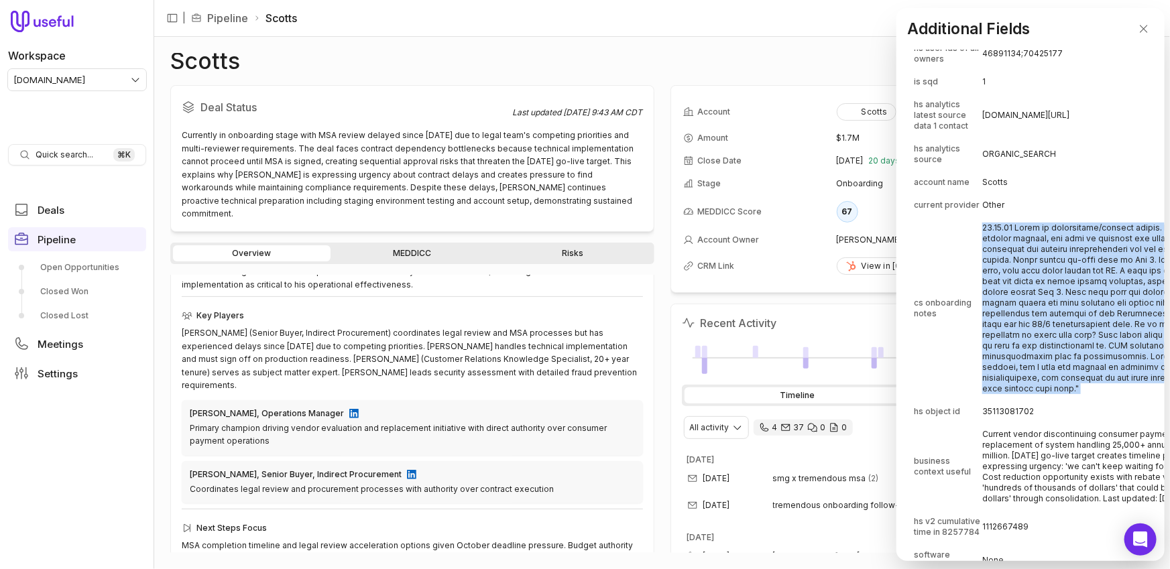
click at [1052, 350] on td at bounding box center [1137, 308] width 308 height 182
